Goal: Information Seeking & Learning: Learn about a topic

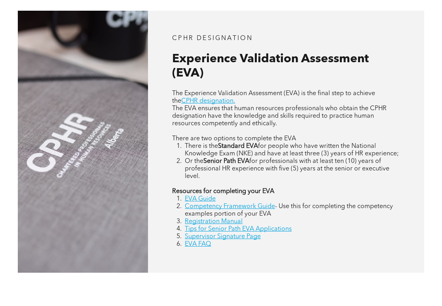
scroll to position [317, 0]
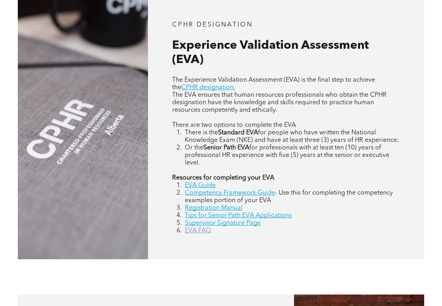
click at [203, 230] on link "EVA FAQ" at bounding box center [198, 230] width 26 height 6
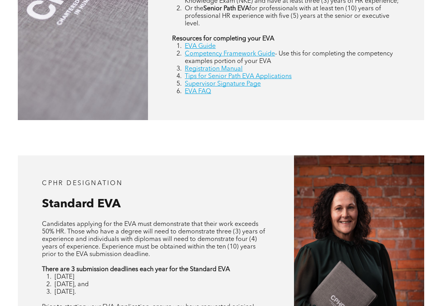
scroll to position [1295, 0]
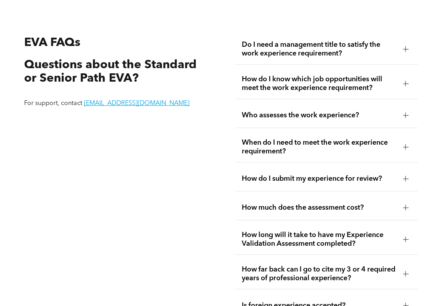
click at [300, 49] on span "Do I need a management title to satisfy the work experience requirement?" at bounding box center [319, 48] width 155 height 17
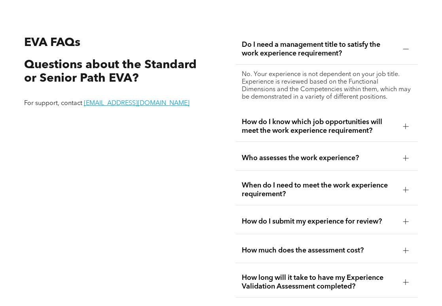
click at [299, 49] on span "Do I need a management title to satisfy the work experience requirement?" at bounding box center [319, 48] width 155 height 17
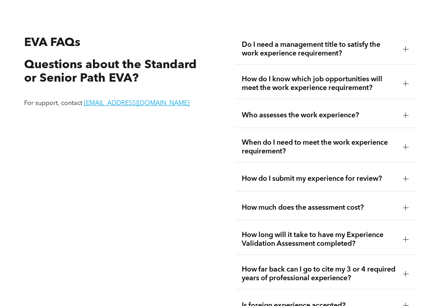
click at [296, 116] on span "Who assesses the work experience?" at bounding box center [319, 115] width 155 height 9
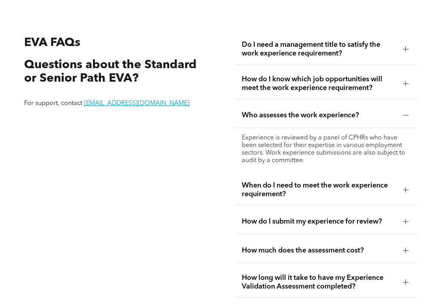
click at [300, 114] on span "Who assesses the work experience?" at bounding box center [319, 115] width 155 height 9
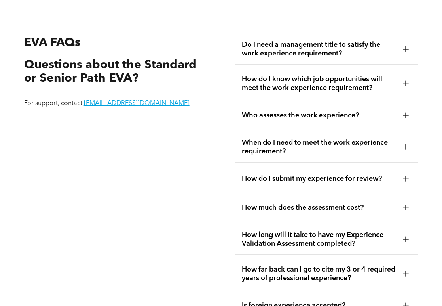
click at [291, 143] on span "When do I need to meet the work experience requirement?" at bounding box center [319, 146] width 155 height 17
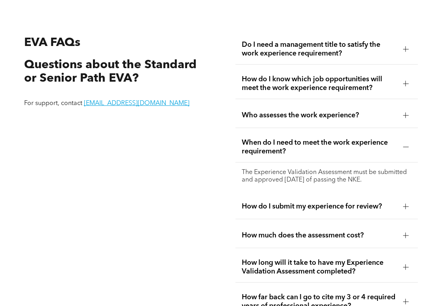
click at [291, 143] on span "When do I need to meet the work experience requirement?" at bounding box center [319, 146] width 155 height 17
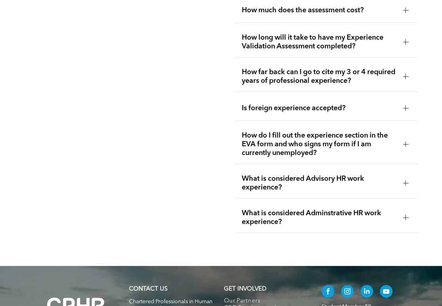
scroll to position [1492, 0]
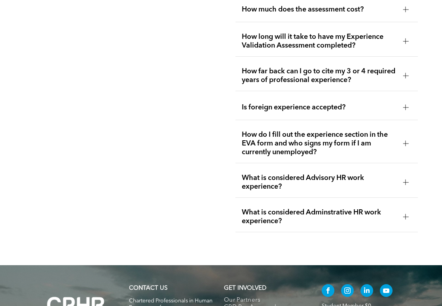
click at [283, 173] on span "What is considered Advisory HR work experience?" at bounding box center [319, 181] width 155 height 17
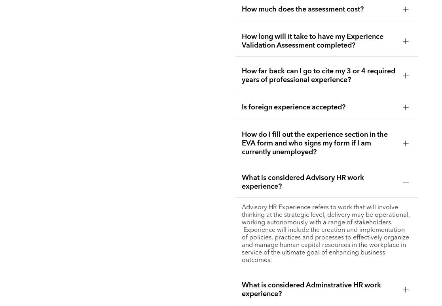
click at [283, 173] on span "What is considered Advisory HR work experience?" at bounding box center [319, 181] width 155 height 17
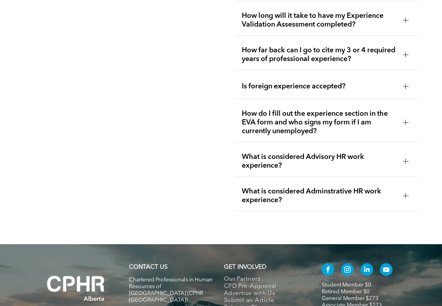
scroll to position [1532, 0]
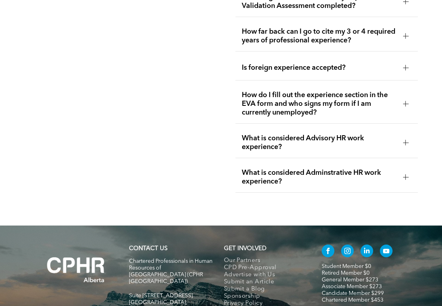
click at [327, 168] on span "What is considered Adminstrative HR work experience?" at bounding box center [319, 176] width 155 height 17
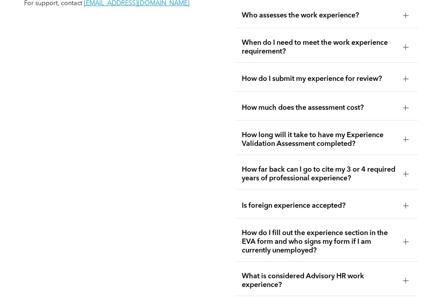
scroll to position [1374, 0]
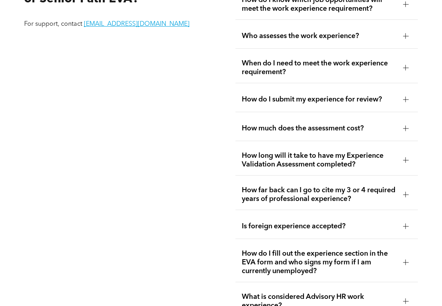
click at [280, 125] on span "How much does the assessment cost?" at bounding box center [319, 128] width 155 height 9
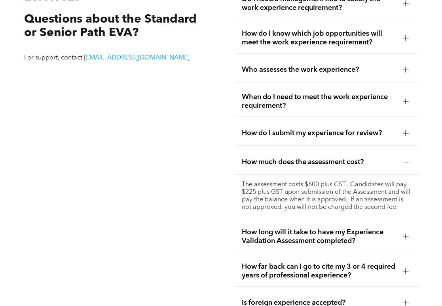
scroll to position [1295, 0]
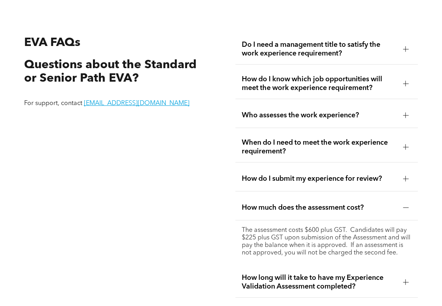
click at [283, 181] on div "How do I submit my experience for review?" at bounding box center [327, 178] width 182 height 25
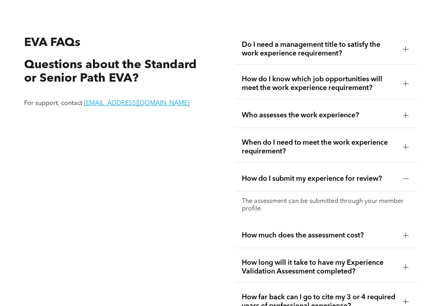
click at [283, 158] on div "When do I need to meet the work experience requirement?" at bounding box center [327, 147] width 182 height 30
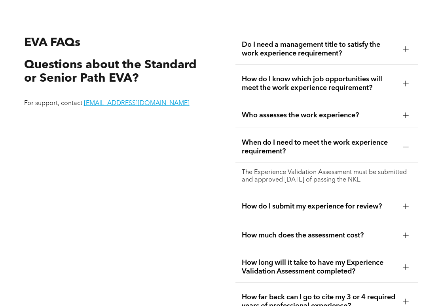
click at [263, 117] on div "Who assesses the work experience?" at bounding box center [327, 115] width 182 height 25
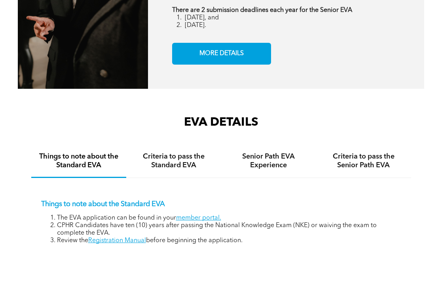
scroll to position [1017, 0]
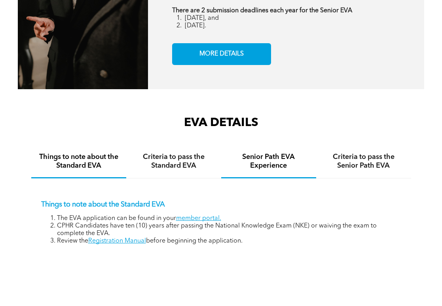
click at [272, 171] on div "Senior Path EVA Experience" at bounding box center [268, 161] width 95 height 33
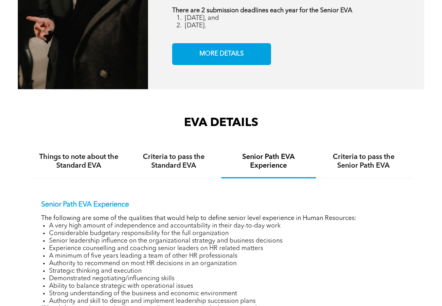
scroll to position [1097, 0]
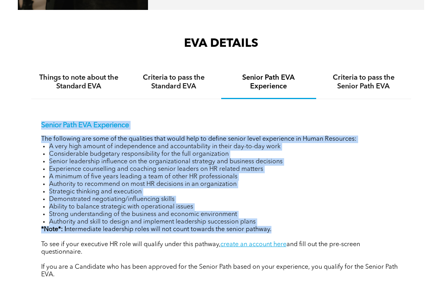
drag, startPoint x: 271, startPoint y: 228, endPoint x: 40, endPoint y: 113, distance: 257.9
click at [40, 113] on div "Senior Path EVA Experience The following are some of the qualities that would h…" at bounding box center [221, 193] width 380 height 189
copy div "Senior Path EVA Experience The following are some of the qualities that would h…"
click at [317, 220] on li "Authority and skill to design and implement leadership succession plans" at bounding box center [225, 222] width 352 height 8
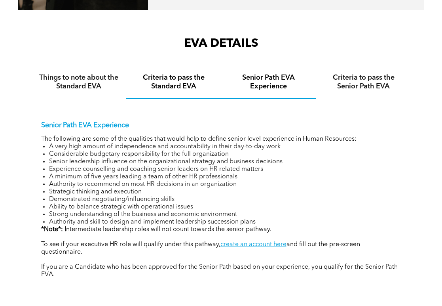
click at [158, 92] on div "Criteria to pass the Standard EVA" at bounding box center [173, 82] width 95 height 33
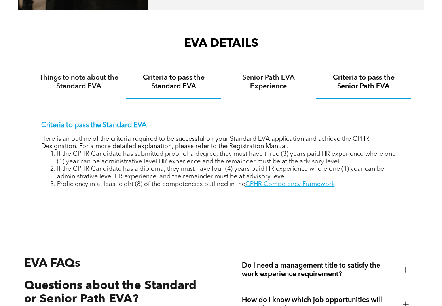
click at [374, 78] on h4 "Criteria to pass the Senior Path EVA" at bounding box center [363, 81] width 81 height 17
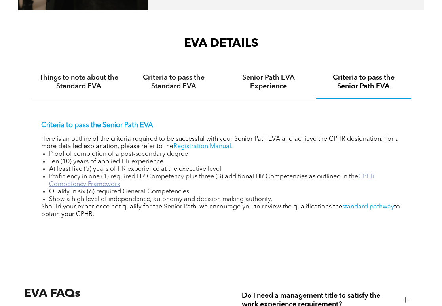
click at [104, 185] on link "CPHR Competency Framework" at bounding box center [212, 180] width 326 height 14
click at [208, 148] on link "Registration Manual." at bounding box center [202, 146] width 59 height 6
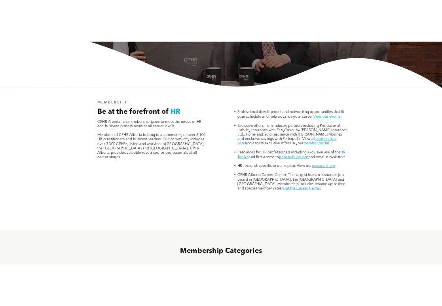
scroll to position [475, 0]
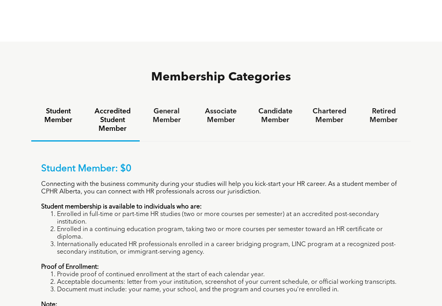
click at [110, 107] on h4 "Accredited Student Member" at bounding box center [113, 120] width 40 height 26
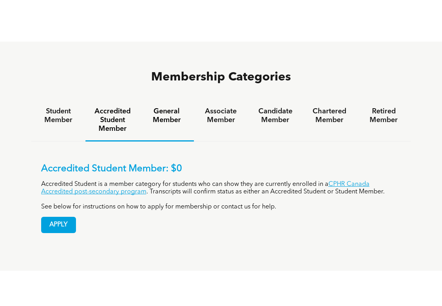
click at [169, 107] on h4 "General Member" at bounding box center [167, 115] width 40 height 17
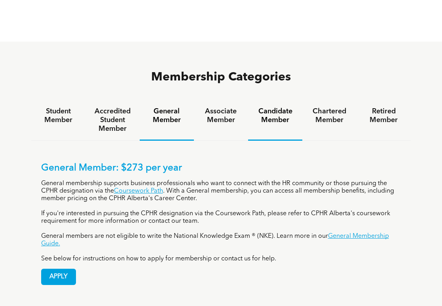
click at [266, 107] on h4 "Candidate Member" at bounding box center [275, 115] width 40 height 17
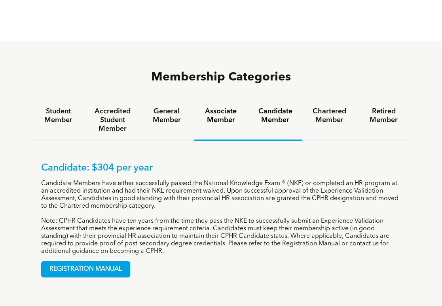
click at [224, 107] on h4 "Associate Member" at bounding box center [221, 115] width 40 height 17
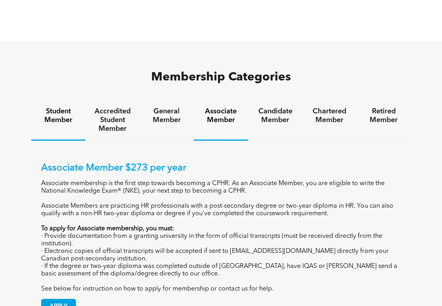
click at [53, 107] on h4 "Student Member" at bounding box center [58, 115] width 40 height 17
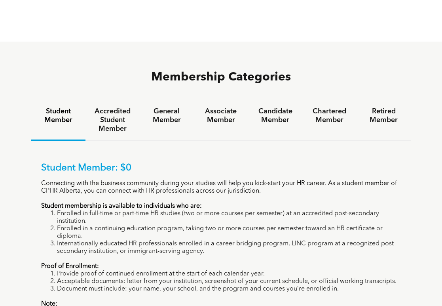
click at [335, 262] on p "Proof of Enrollment:" at bounding box center [221, 266] width 360 height 8
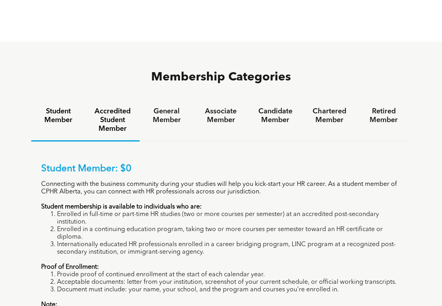
click at [125, 107] on h4 "Accredited Student Member" at bounding box center [113, 120] width 40 height 26
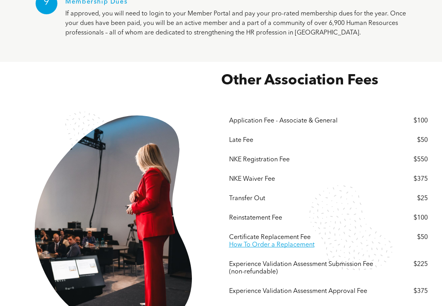
scroll to position [1222, 0]
